Goal: Task Accomplishment & Management: Complete application form

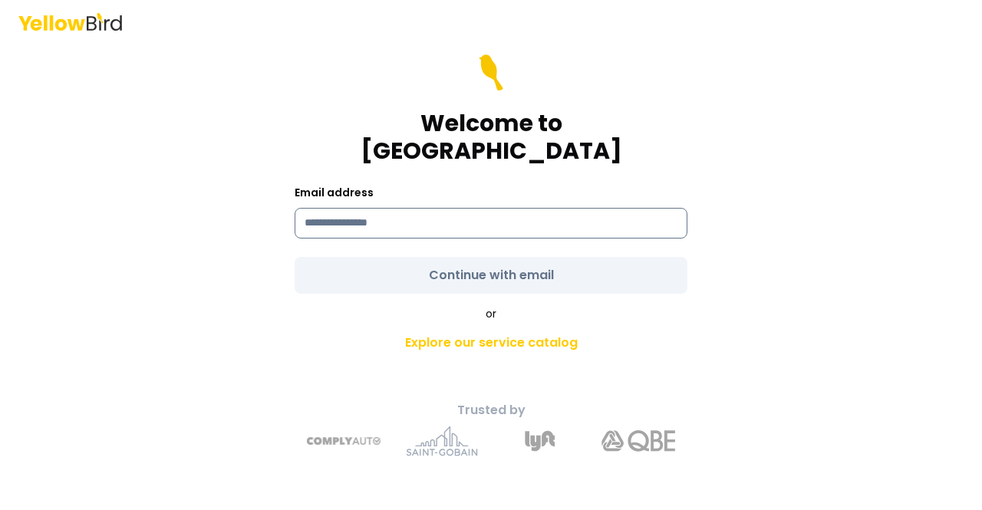
click at [394, 212] on input at bounding box center [490, 223] width 393 height 31
type input "**********"
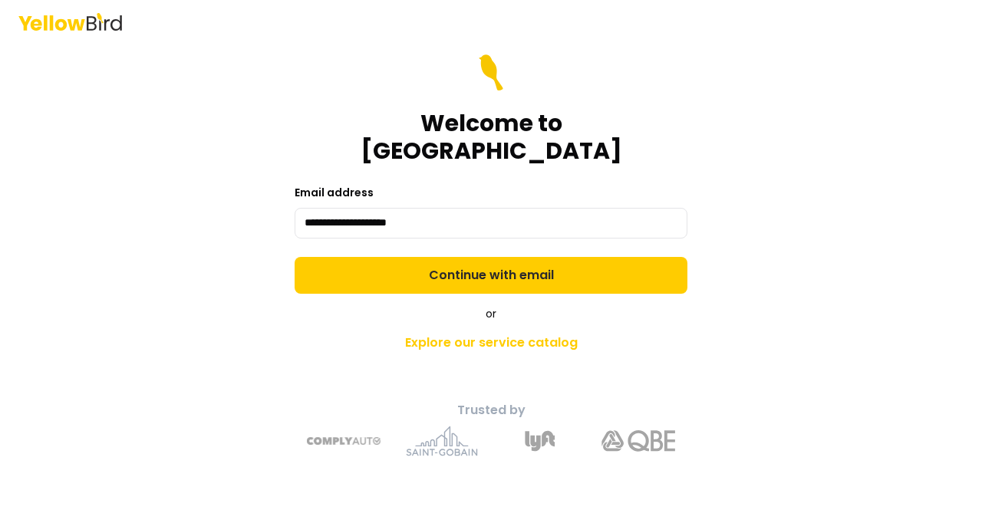
click at [440, 257] on form "**********" at bounding box center [490, 173] width 393 height 239
click at [440, 257] on button "Continue with email" at bounding box center [490, 275] width 393 height 37
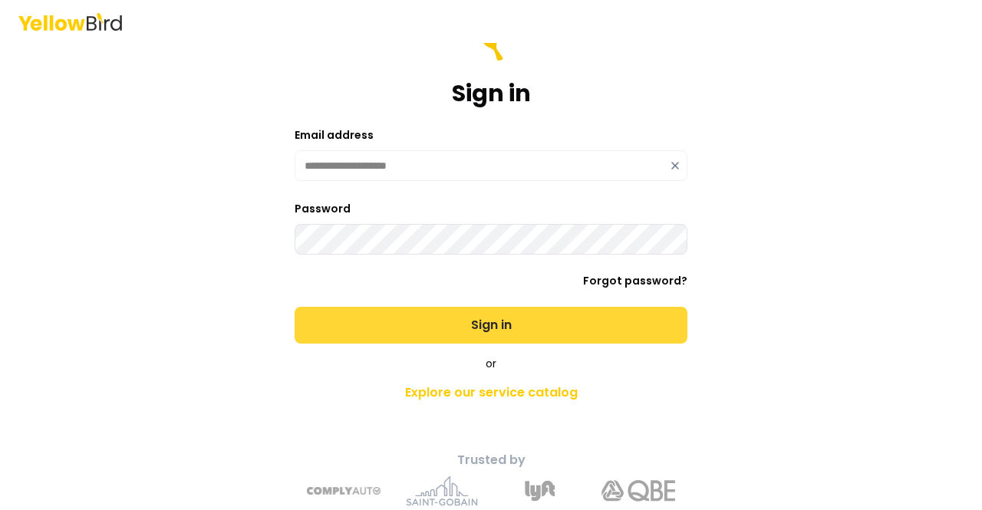
click at [492, 332] on button "Sign in" at bounding box center [490, 325] width 393 height 37
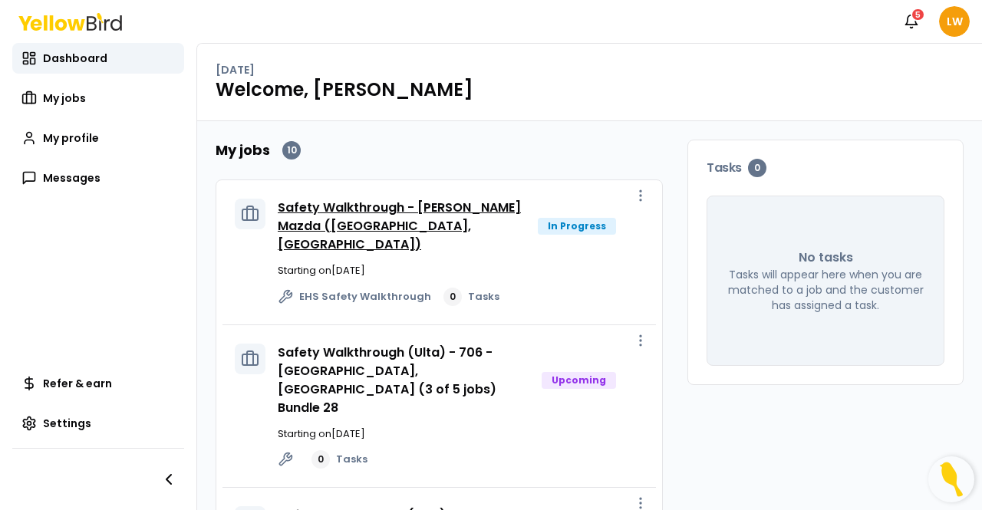
click at [465, 211] on link "Safety Walkthrough - [PERSON_NAME] Mazda ([GEOGRAPHIC_DATA], [GEOGRAPHIC_DATA])" at bounding box center [399, 226] width 243 height 54
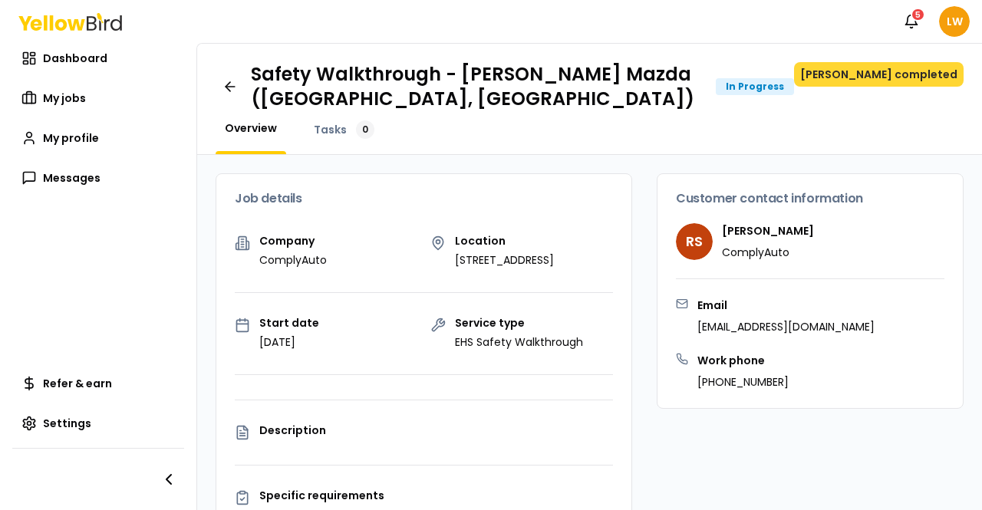
click at [865, 67] on button "[PERSON_NAME] completed" at bounding box center [878, 74] width 169 height 25
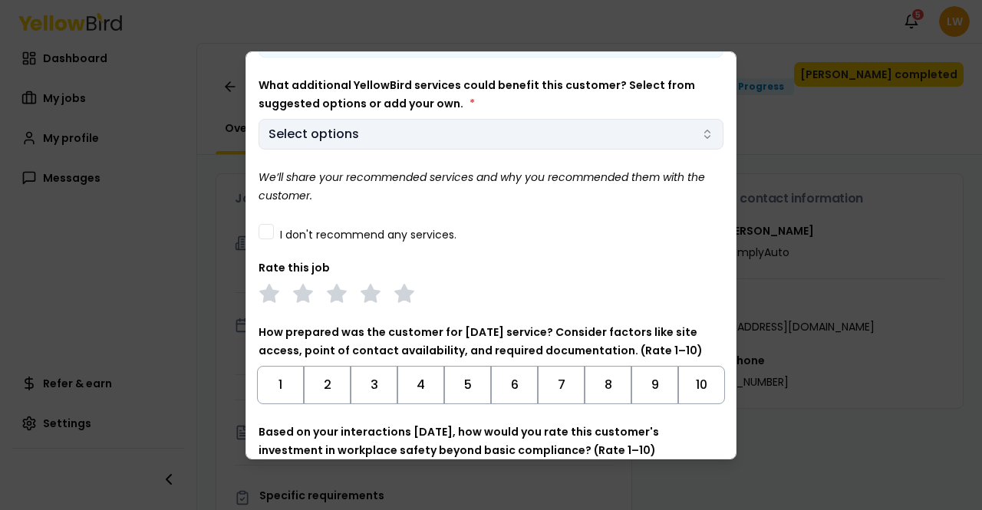
scroll to position [107, 0]
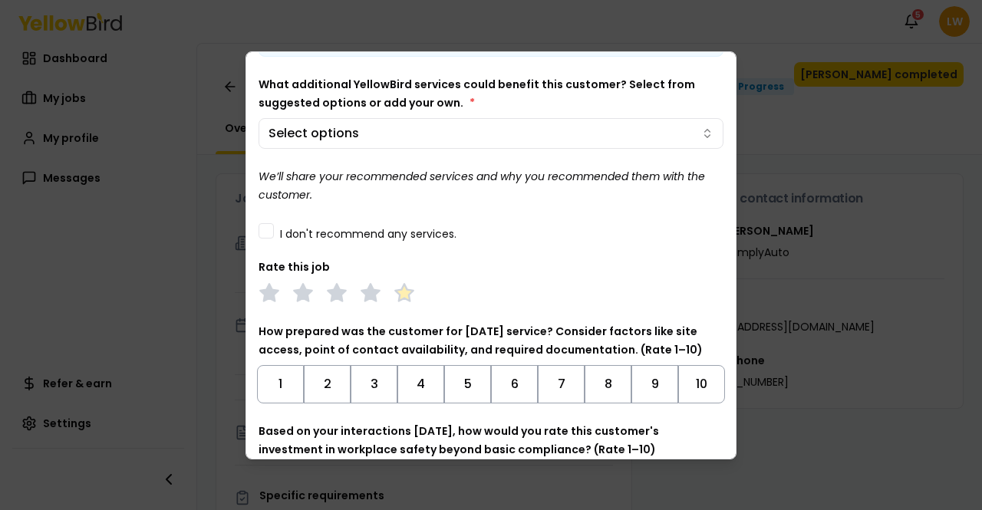
click at [403, 291] on polygon at bounding box center [404, 292] width 18 height 17
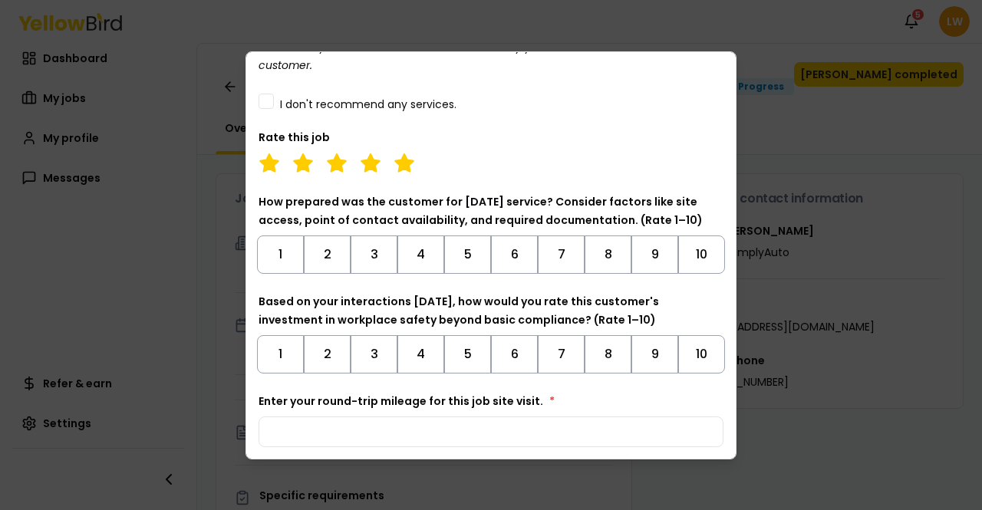
scroll to position [238, 0]
click at [687, 257] on button "10" at bounding box center [701, 254] width 47 height 38
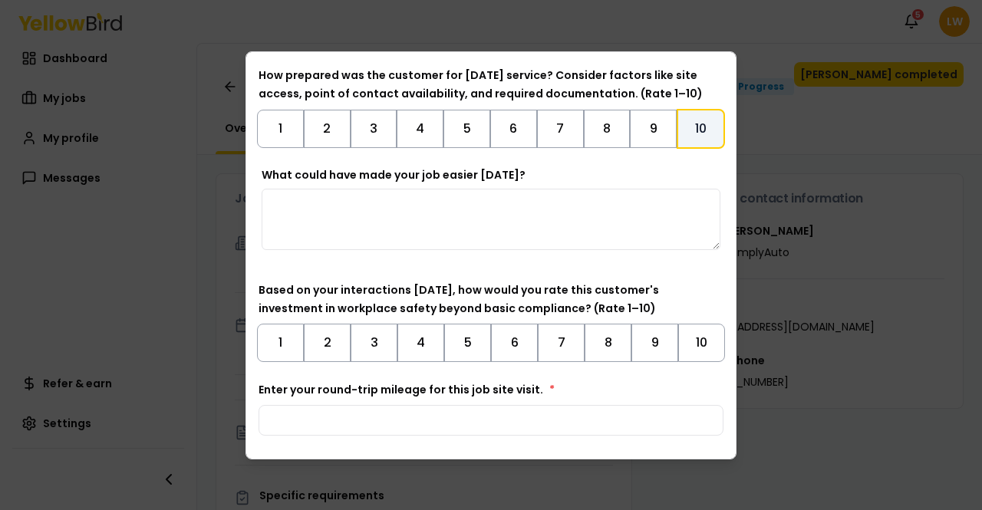
scroll to position [373, 0]
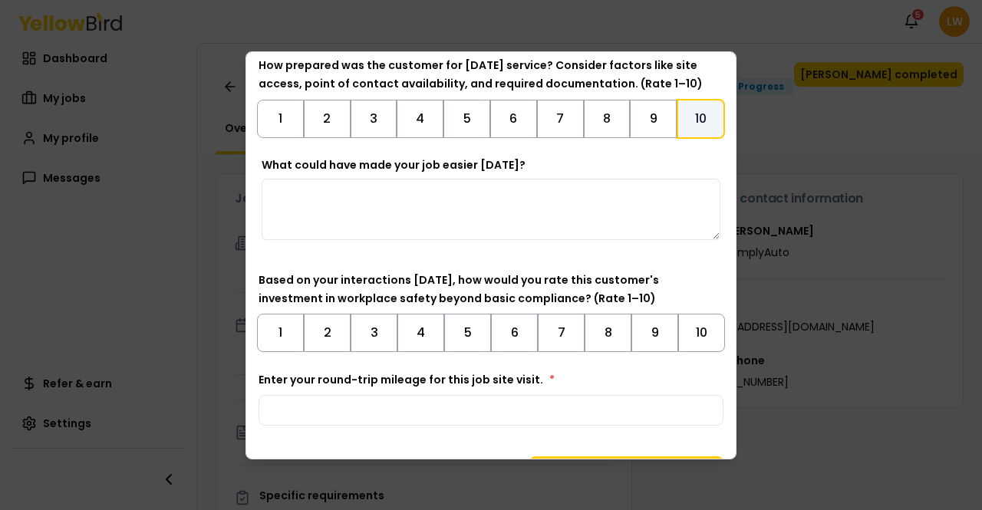
click at [439, 203] on textarea "What could have made your job easier [DATE]?" at bounding box center [491, 209] width 459 height 61
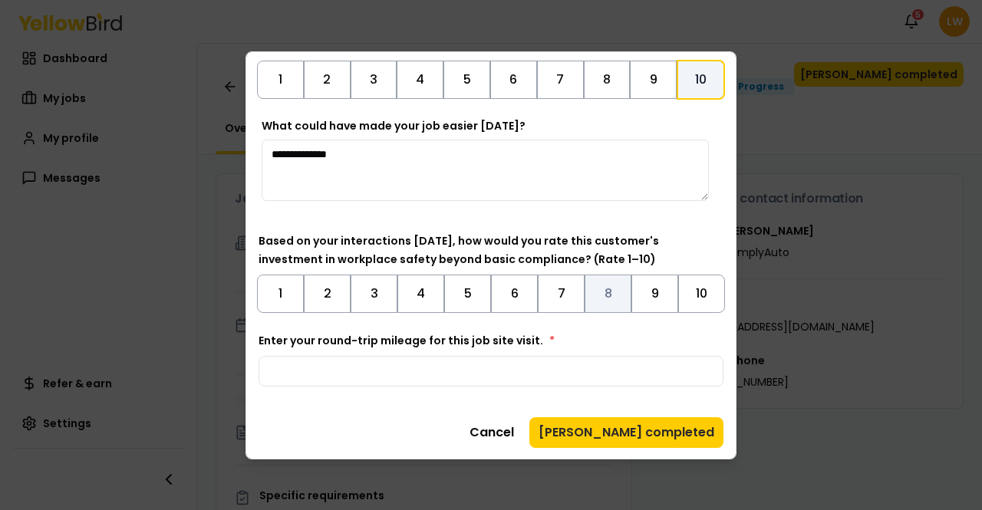
type textarea "**********"
click at [603, 296] on button "8" at bounding box center [607, 294] width 47 height 38
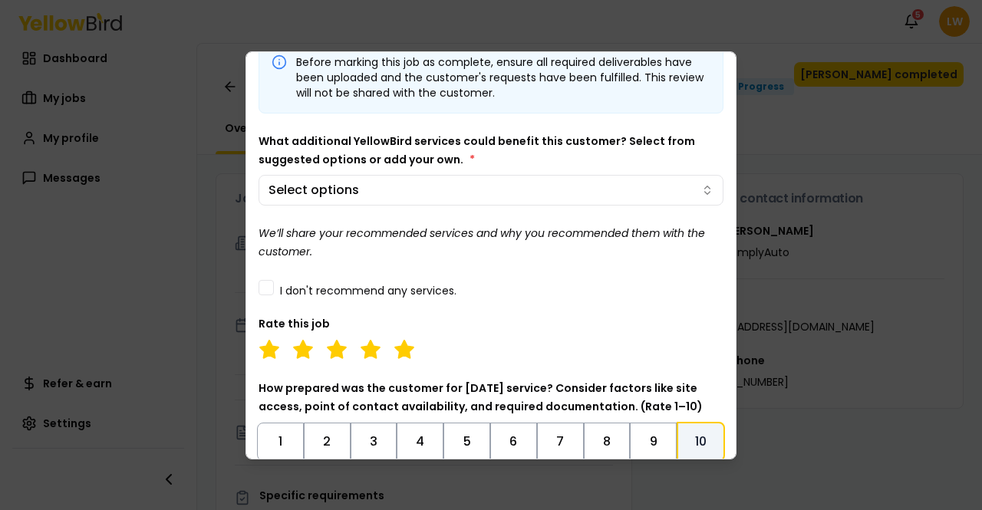
scroll to position [0, 0]
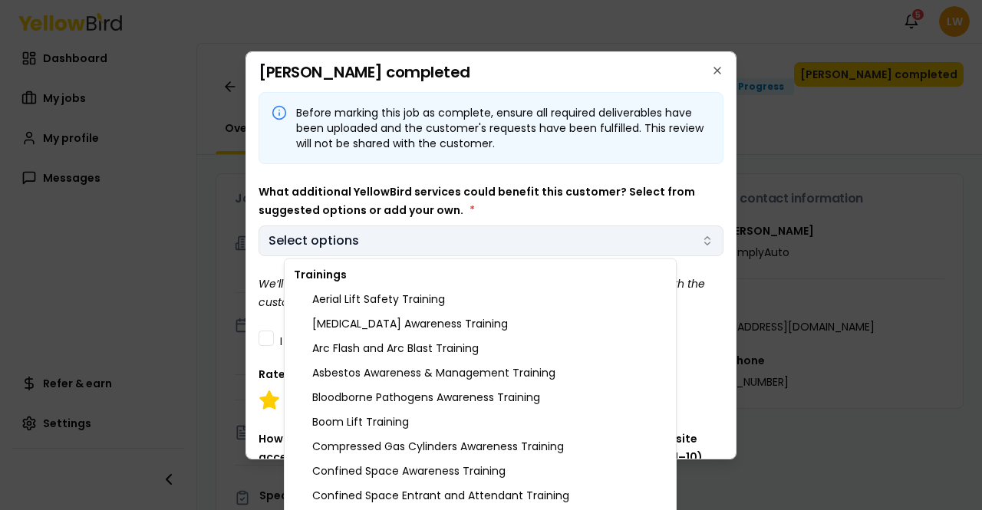
click at [467, 249] on body "Notifications 5 LW Dashboard My jobs My profile Messages Refer & earn Settings …" at bounding box center [491, 255] width 982 height 510
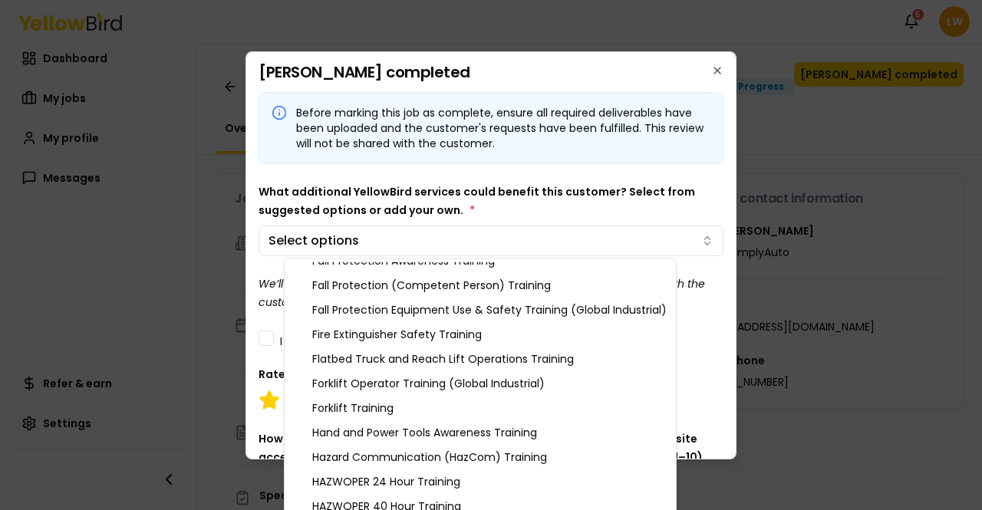
scroll to position [429, 0]
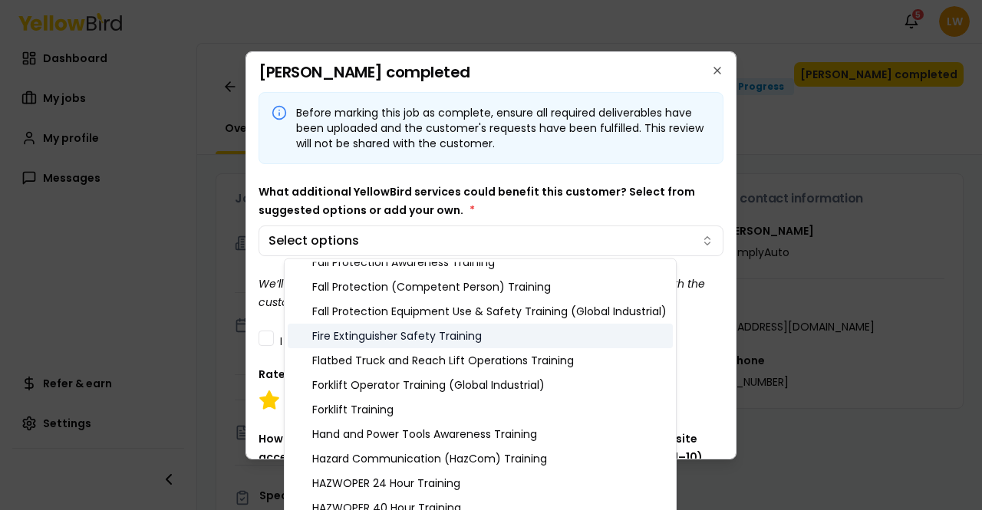
click at [445, 335] on div "Fire Extinguisher Safety Training" at bounding box center [480, 336] width 385 height 25
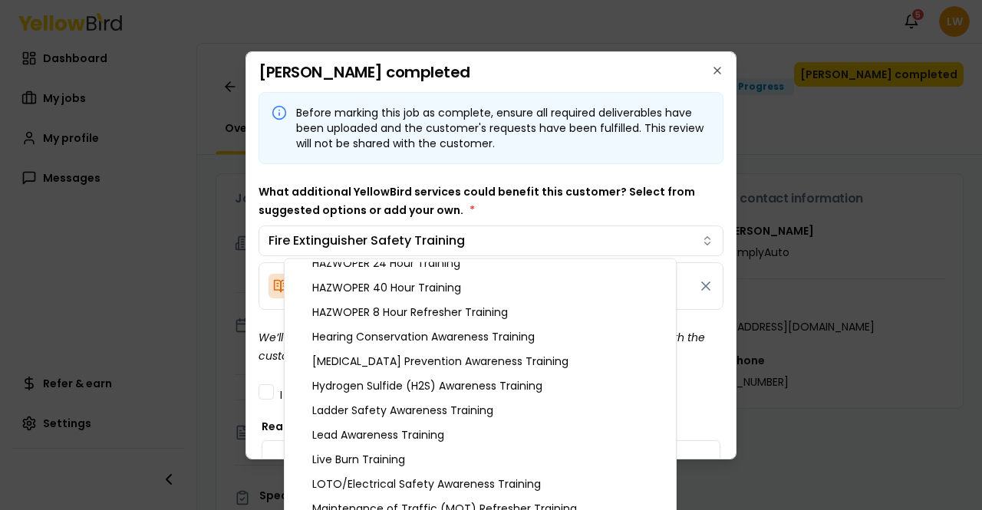
scroll to position [650, 0]
click at [445, 335] on div "Hearing Conservation Awareness Training" at bounding box center [480, 336] width 385 height 25
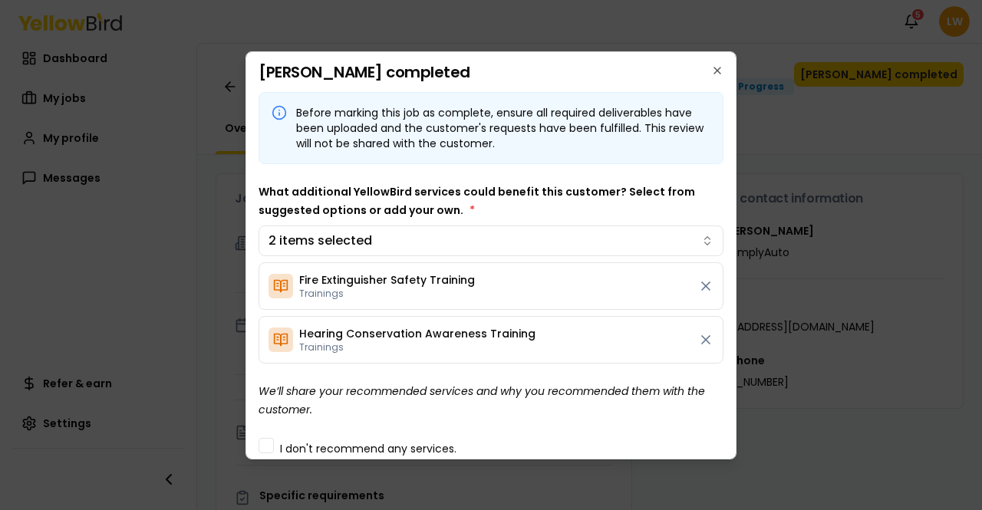
click at [574, 206] on body "Notifications 5 LW Dashboard My jobs My profile Messages Refer & earn Settings …" at bounding box center [491, 255] width 982 height 510
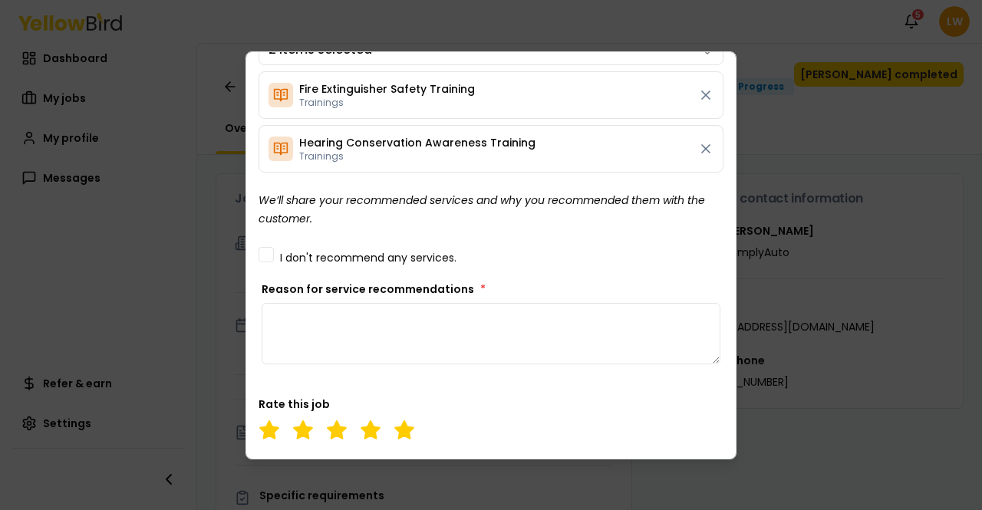
scroll to position [196, 0]
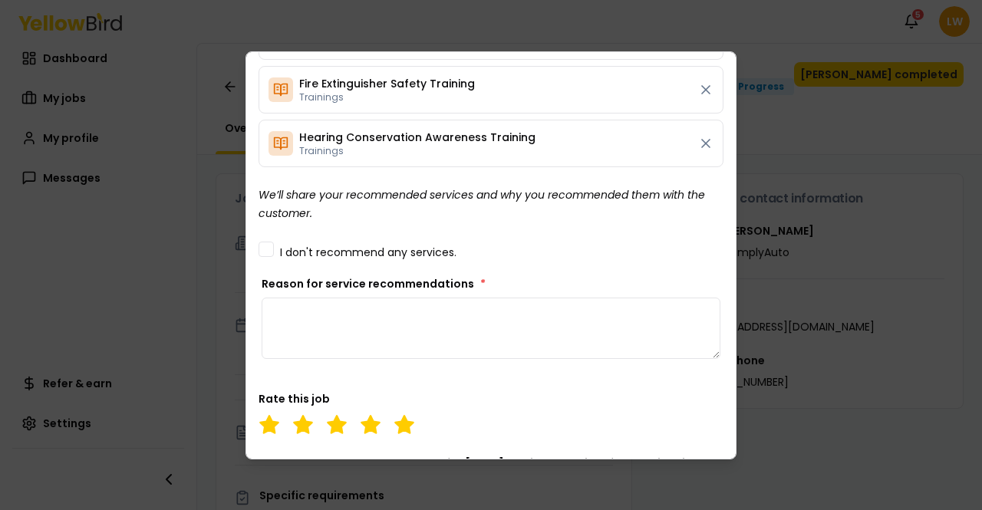
click at [356, 315] on textarea "Reason for service recommendations *" at bounding box center [491, 328] width 459 height 61
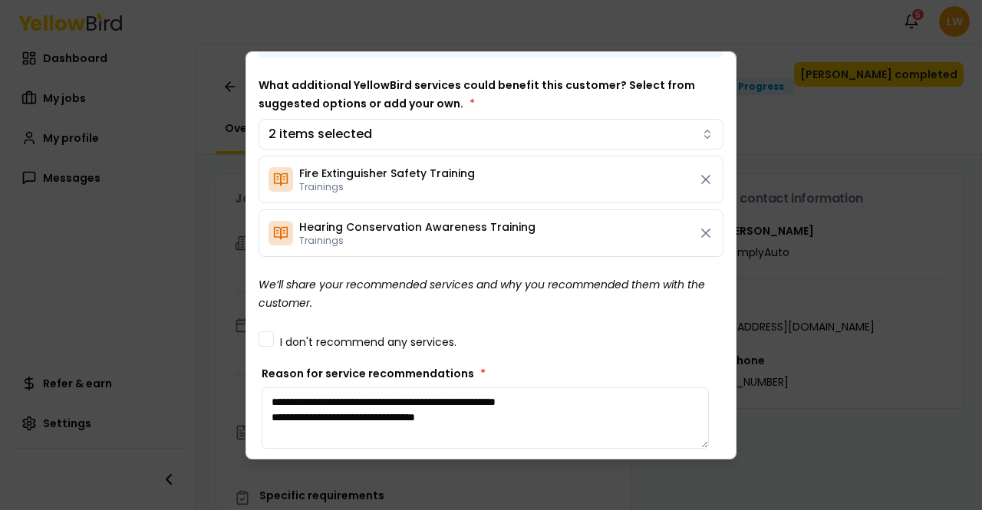
scroll to position [84, 0]
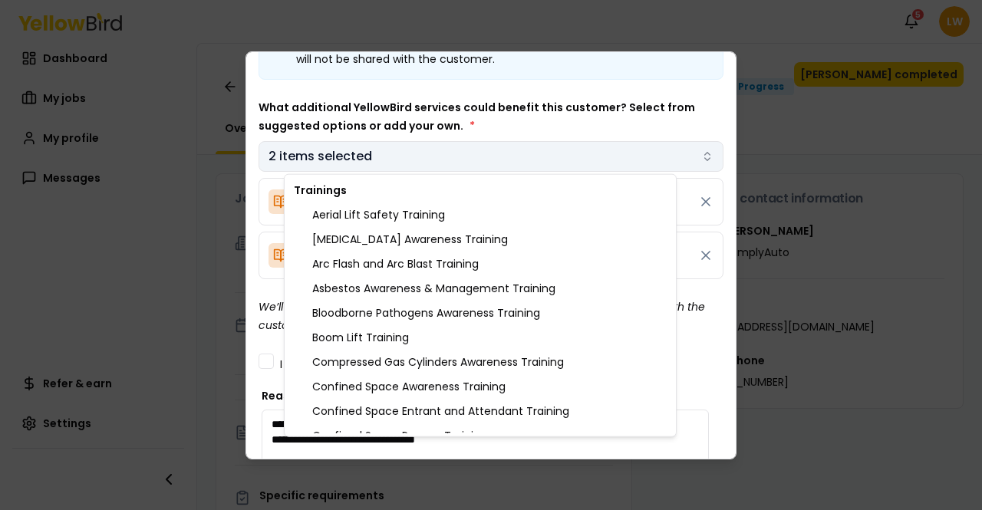
click at [393, 154] on body "Notifications 5 LW Dashboard My jobs My profile Messages Refer & earn Settings …" at bounding box center [491, 255] width 982 height 510
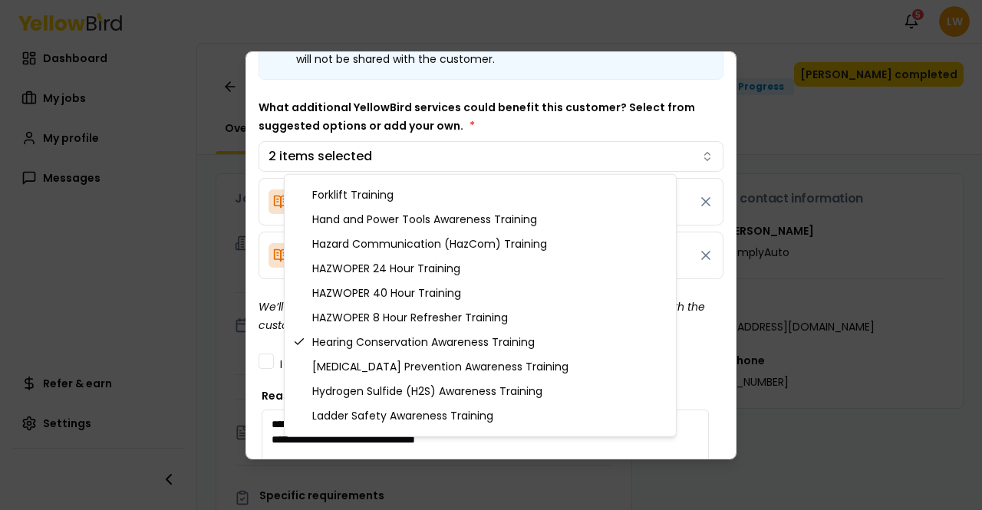
scroll to position [561, 0]
click at [425, 243] on div "Hazard Communication (HazCom) Training" at bounding box center [480, 243] width 385 height 25
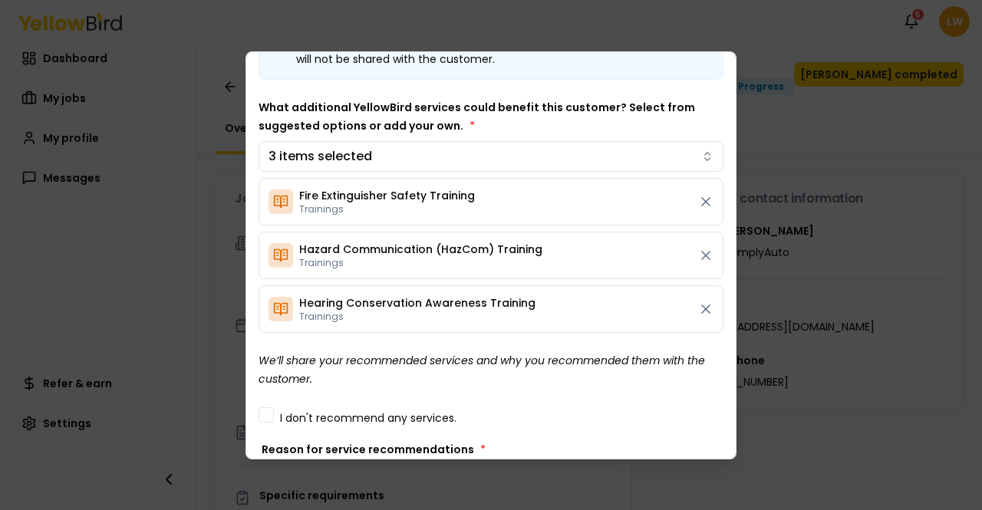
click at [568, 130] on body "Notifications 5 LW Dashboard My jobs My profile Messages Refer & earn Settings …" at bounding box center [491, 255] width 982 height 510
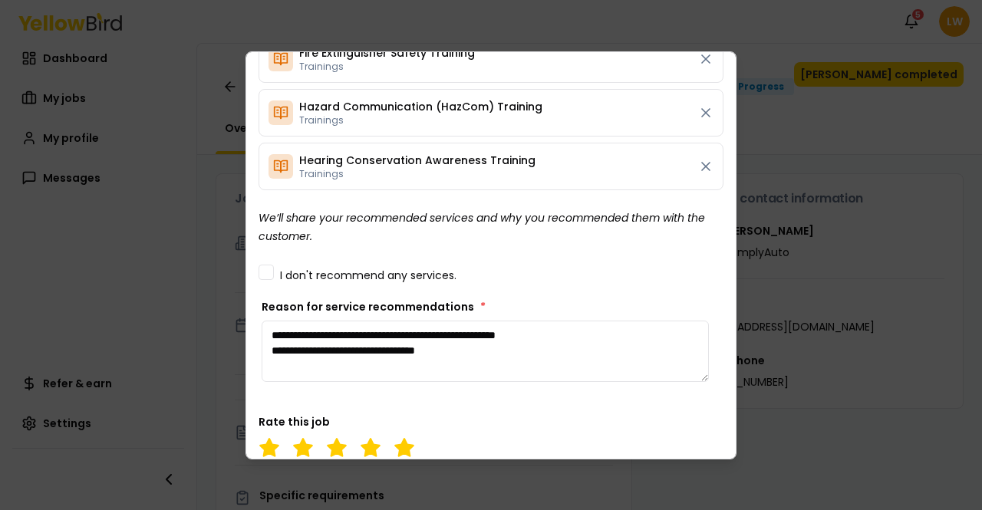
scroll to position [231, 0]
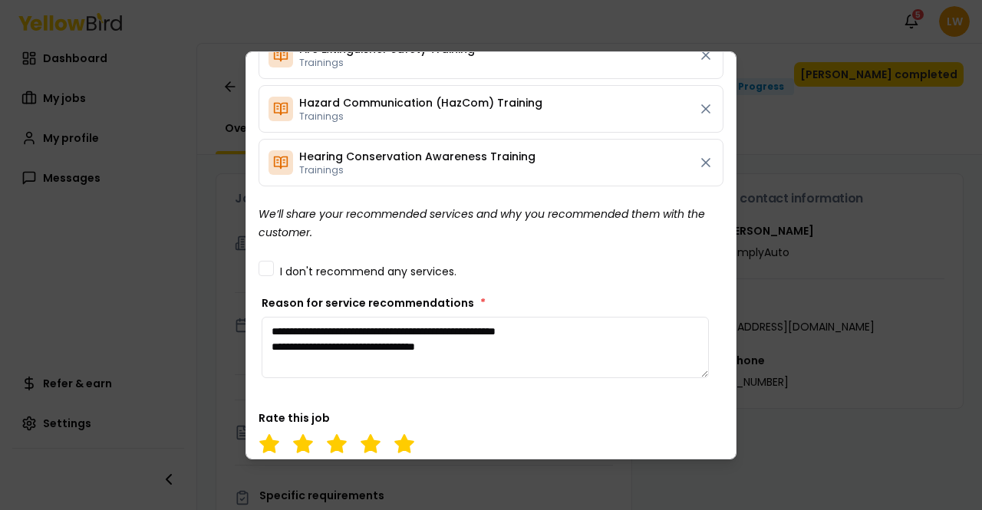
click at [485, 347] on textarea "**********" at bounding box center [485, 347] width 447 height 61
click at [646, 59] on div "Fire Extinguisher Safety Training Trainings" at bounding box center [490, 55] width 465 height 48
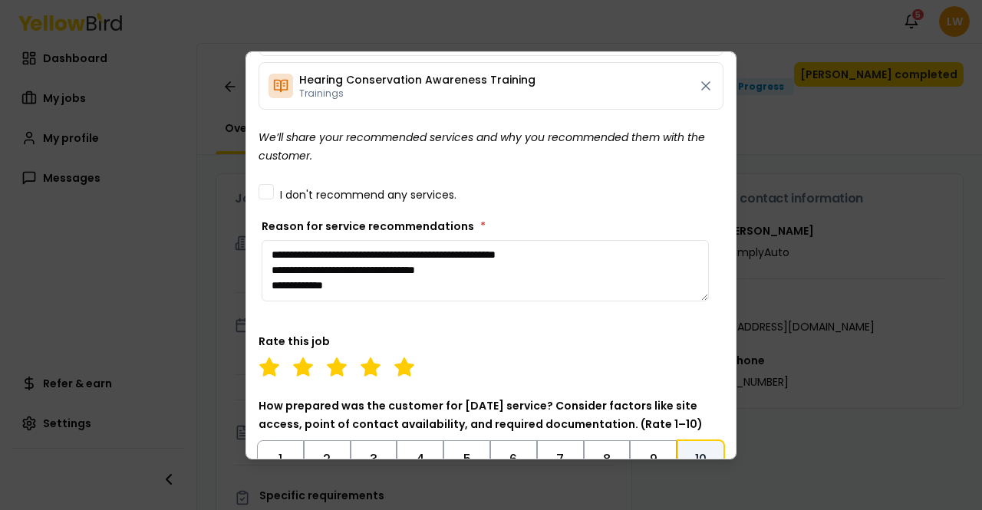
scroll to position [308, 0]
drag, startPoint x: 348, startPoint y: 291, endPoint x: 396, endPoint y: 286, distance: 47.8
click at [396, 286] on textarea "**********" at bounding box center [485, 269] width 447 height 61
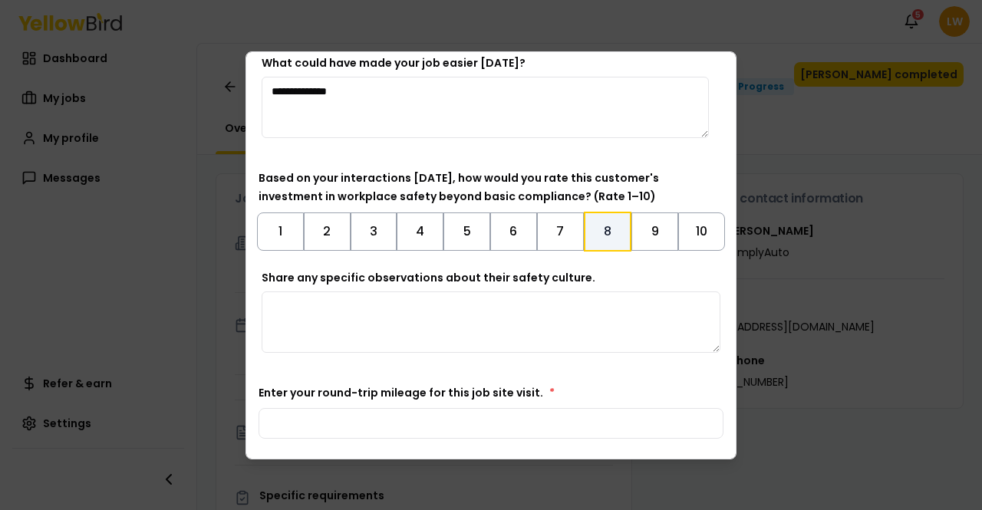
scroll to position [801, 0]
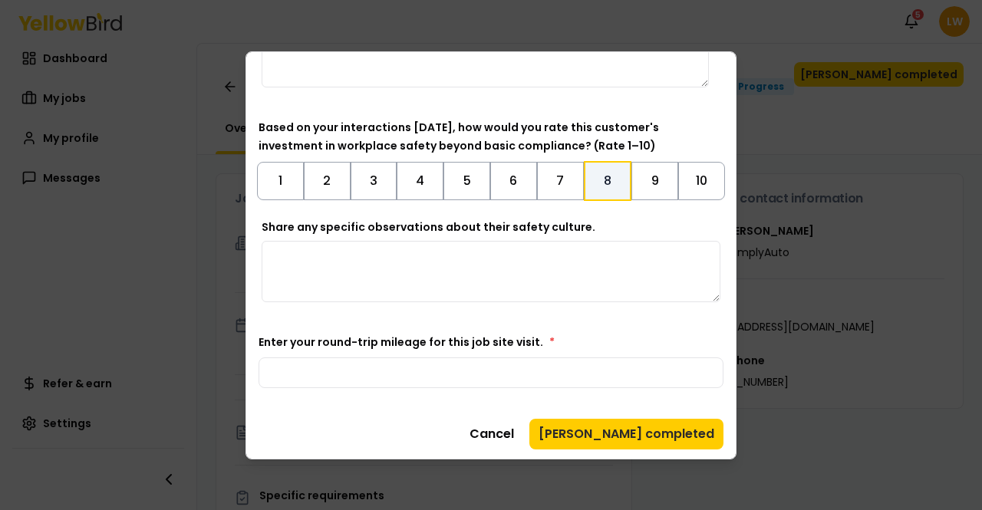
type textarea "**********"
click at [281, 373] on input "Enter your round-trip mileage for this job site visit. *" at bounding box center [490, 372] width 465 height 31
type input "***"
click at [456, 251] on textarea "Share any specific observations about their safety culture." at bounding box center [491, 271] width 459 height 61
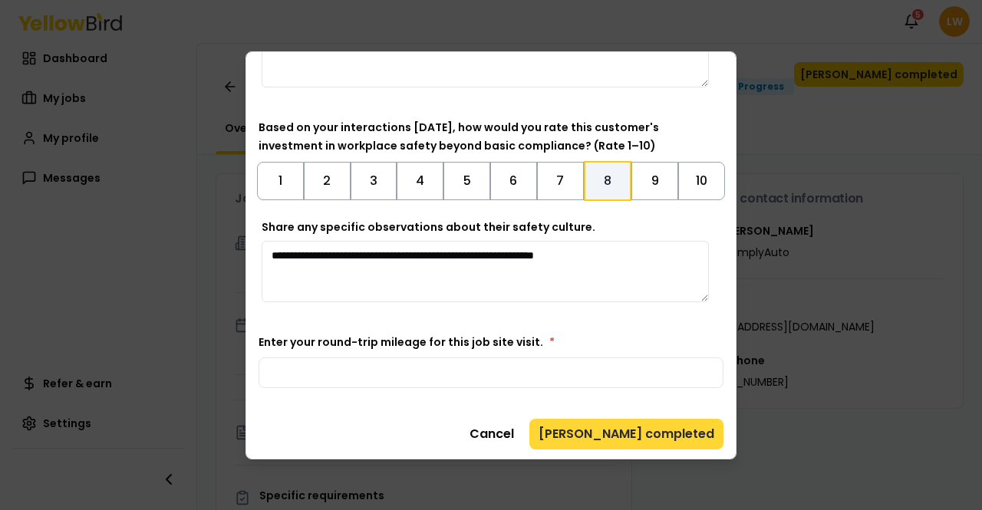
type textarea "**********"
click at [622, 430] on button "[PERSON_NAME] completed" at bounding box center [626, 434] width 194 height 31
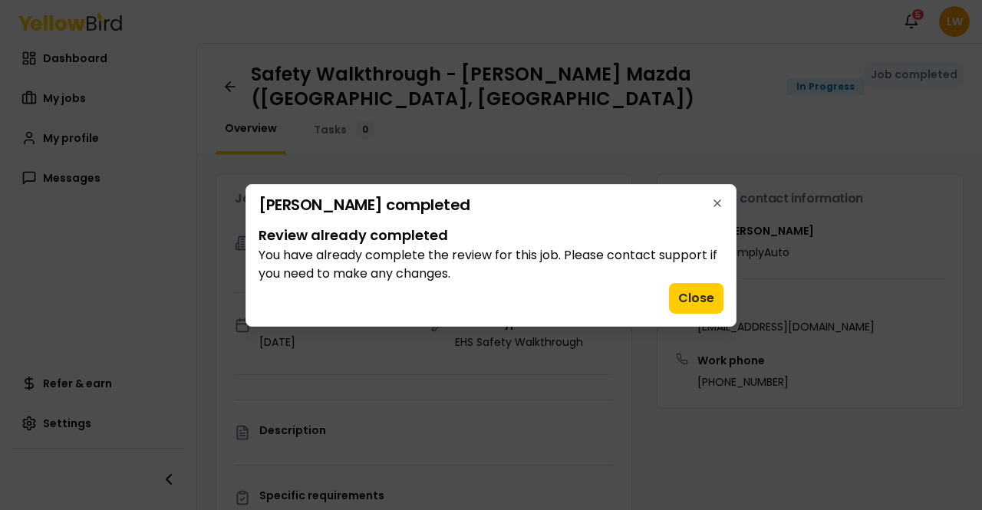
scroll to position [0, 0]
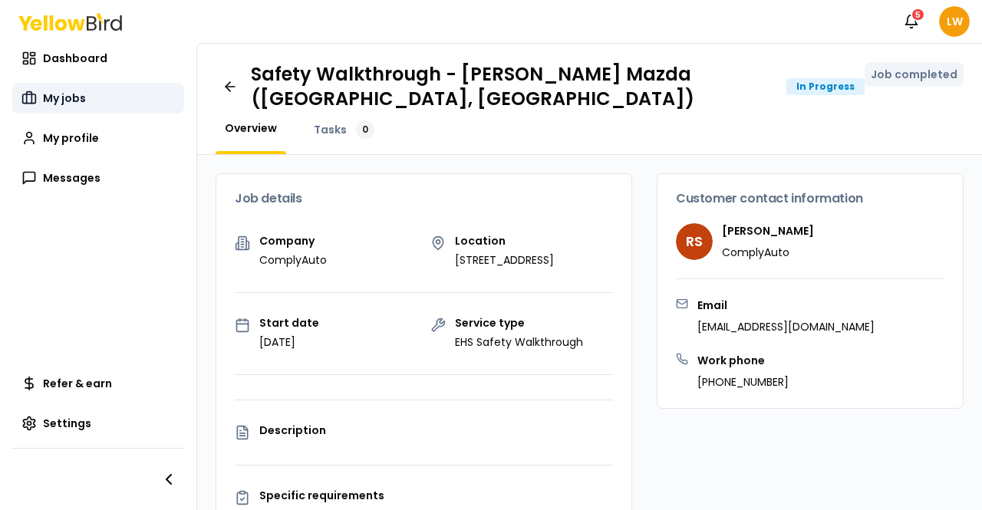
click at [67, 97] on span "My jobs" at bounding box center [64, 97] width 43 height 15
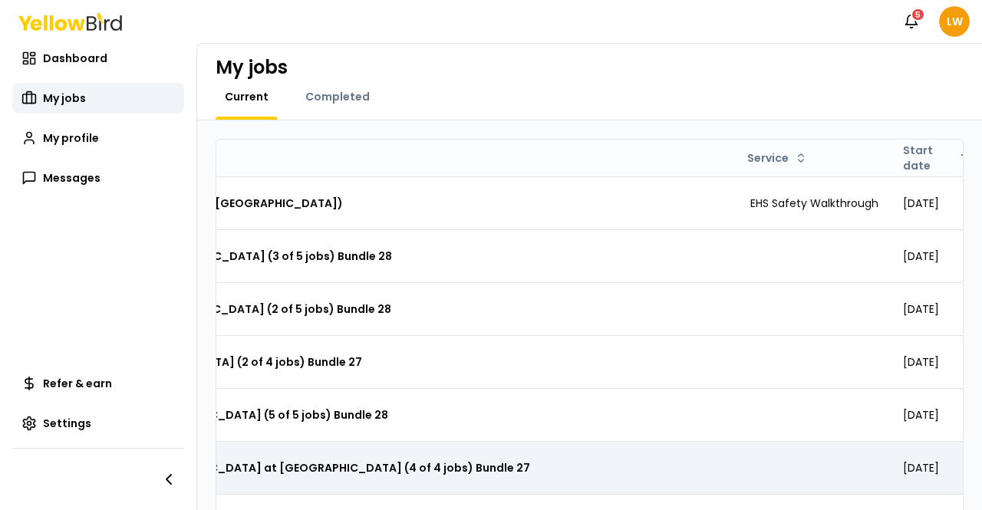
scroll to position [248, 0]
